Goal: Task Accomplishment & Management: Use online tool/utility

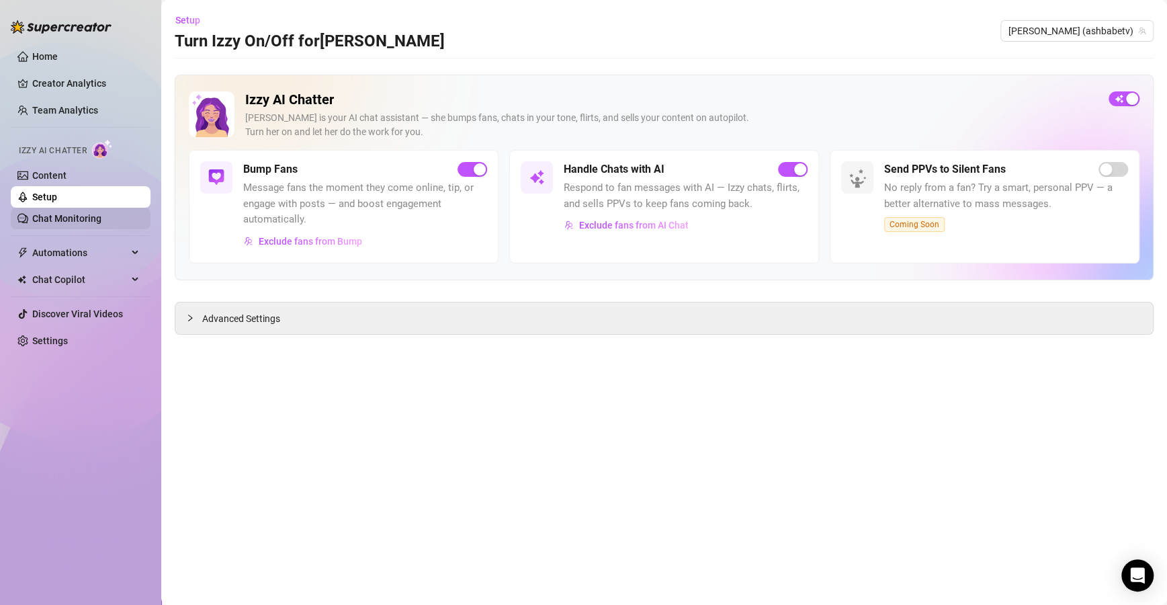
click at [85, 223] on link "Chat Monitoring" at bounding box center [66, 218] width 69 height 11
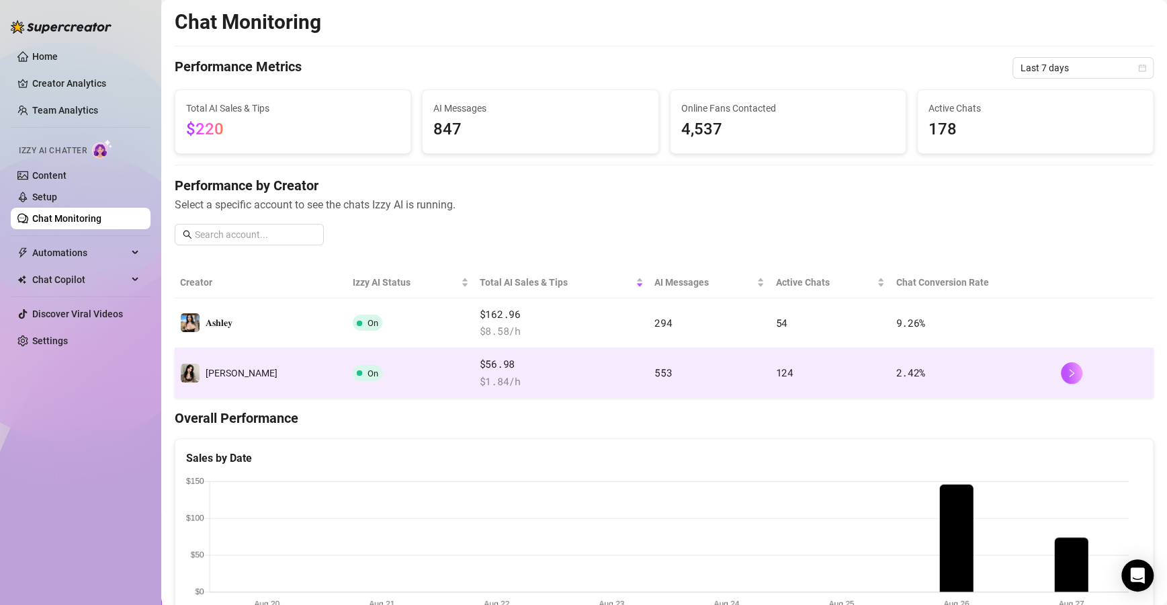
click at [420, 367] on td "On" at bounding box center [410, 373] width 126 height 50
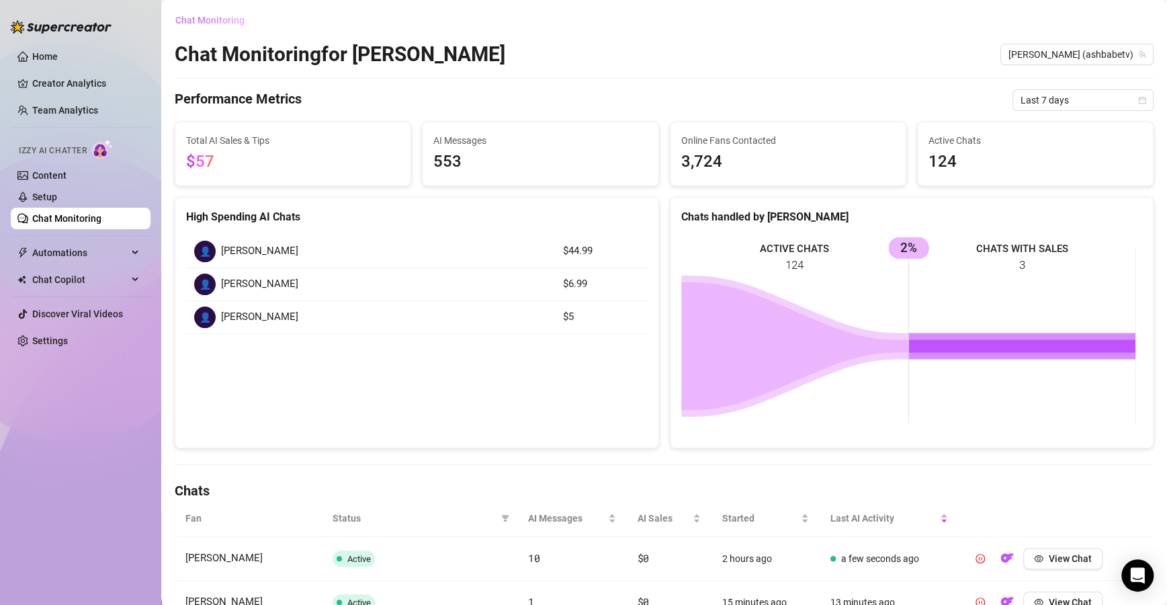
click at [223, 13] on button "Chat Monitoring" at bounding box center [215, 19] width 81 height 21
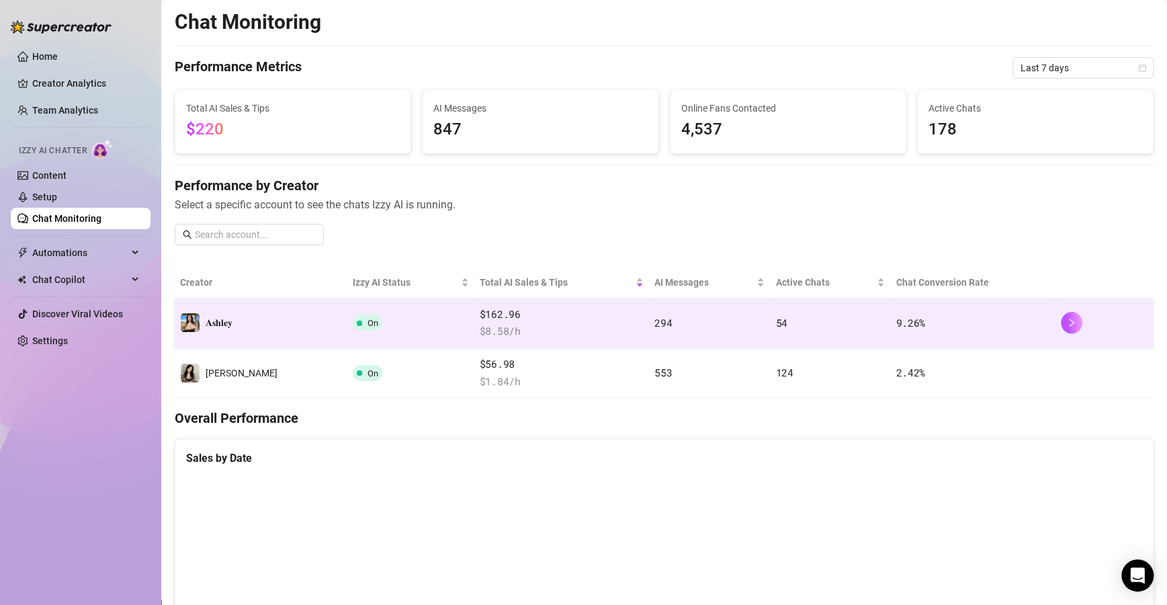
click at [265, 335] on td "𝐀𝐬𝐡𝐥𝐞𝐲" at bounding box center [261, 323] width 173 height 50
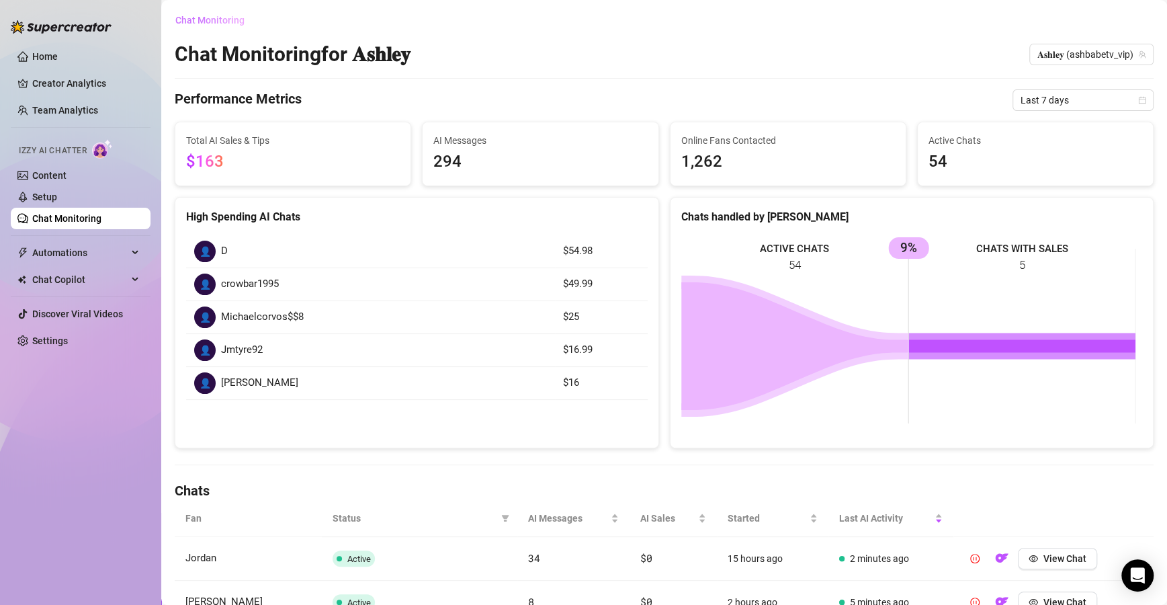
click at [226, 20] on span "Chat Monitoring" at bounding box center [209, 20] width 69 height 11
